Goal: Find specific page/section: Find specific page/section

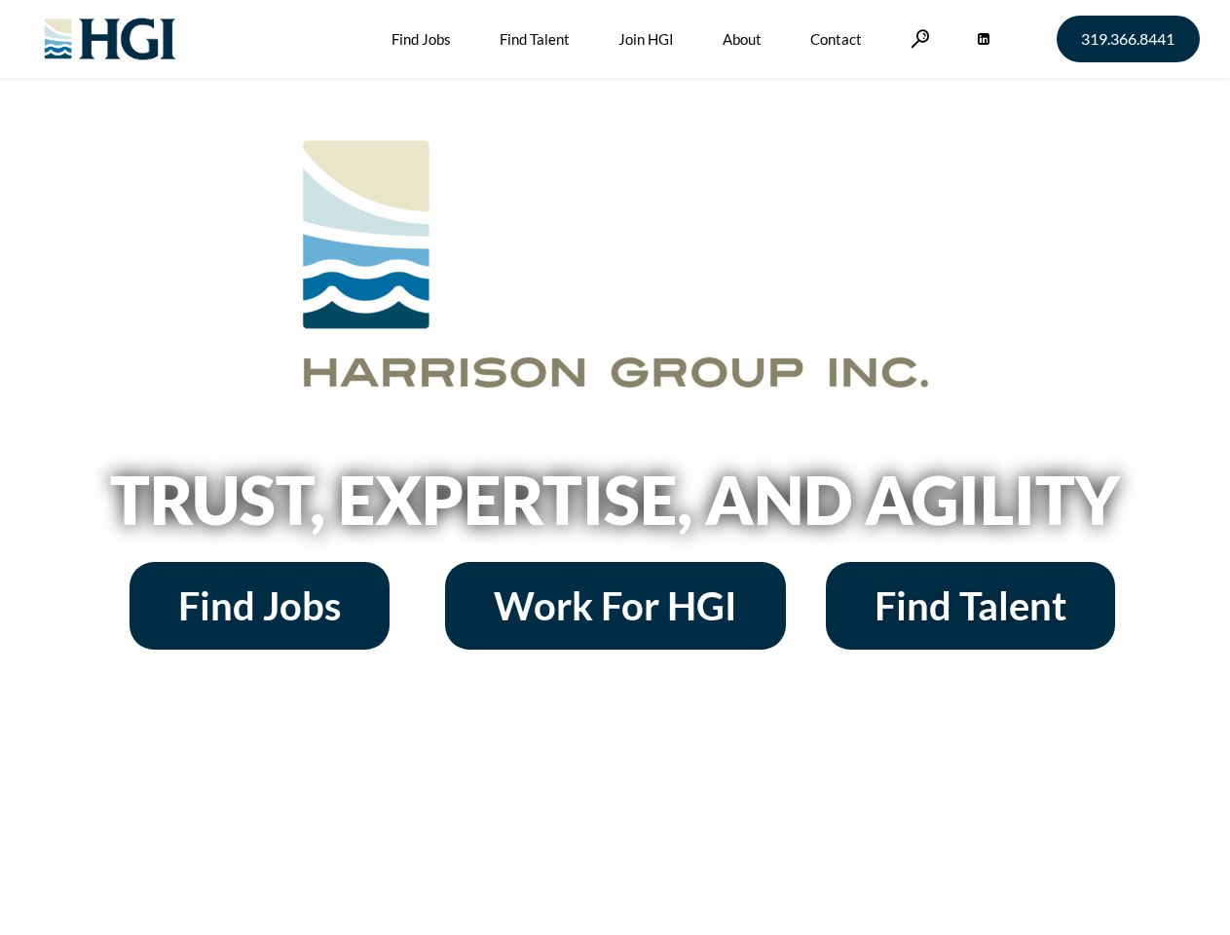
click at [615, 467] on h2 "Trust, Expertise, and Agility" at bounding box center [615, 499] width 1110 height 66
click at [917, 38] on link at bounding box center [920, 38] width 19 height 19
